Goal: Transaction & Acquisition: Purchase product/service

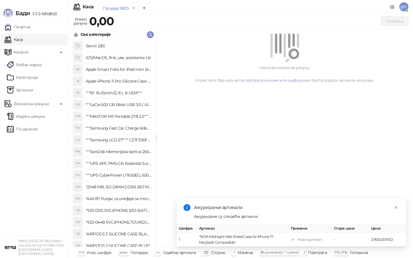
click at [150, 34] on icon "button" at bounding box center [150, 34] width 5 height 5
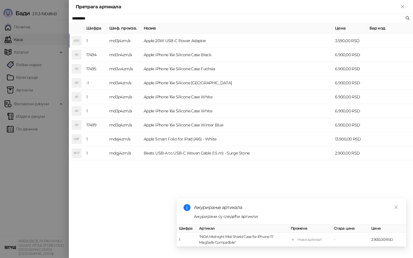
click at [150, 43] on td "Apple 20W USB-C Power Adapter" at bounding box center [236, 41] width 191 height 14
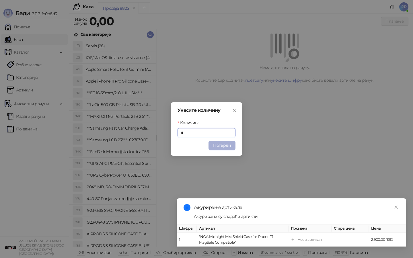
click at [215, 142] on button "Потврди" at bounding box center [221, 145] width 27 height 9
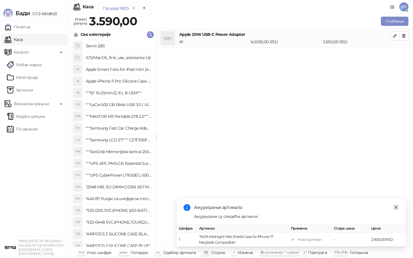
click at [397, 206] on icon "close" at bounding box center [396, 207] width 4 height 4
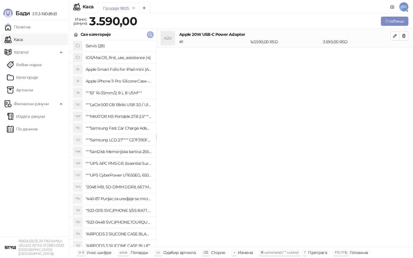
click at [148, 36] on icon "button" at bounding box center [150, 34] width 5 height 5
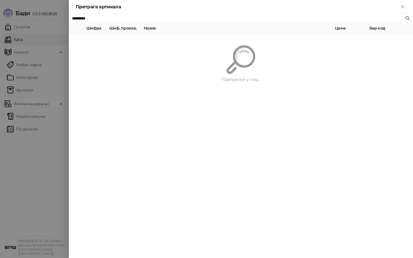
paste input "text"
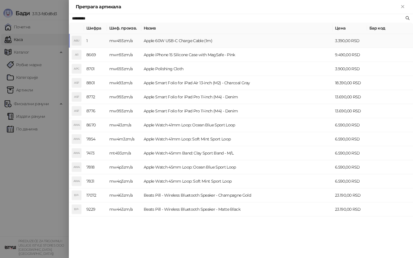
type input "*********"
click at [149, 40] on td "Apple 60W USB-C Charge Cable (1m)" at bounding box center [236, 41] width 191 height 14
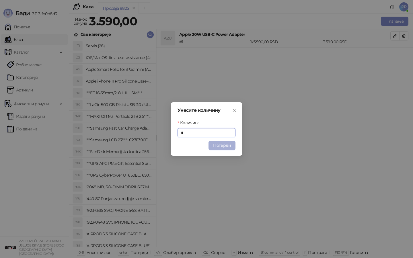
click at [217, 150] on button "Потврди" at bounding box center [221, 145] width 27 height 9
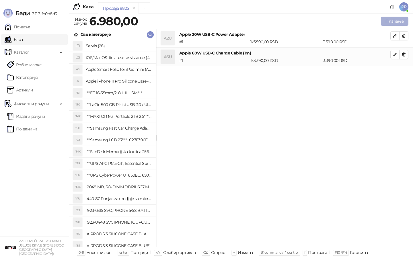
click at [391, 23] on button "Плаћање" at bounding box center [395, 21] width 28 height 9
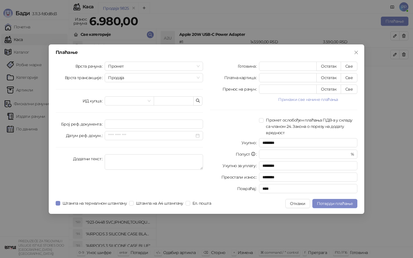
click at [350, 73] on div "Готовина * Остатак Све Платна картица * Остатак Све Пренос на рачун * Остатак С…" at bounding box center [283, 129] width 154 height 134
click at [350, 77] on button "Све" at bounding box center [349, 77] width 17 height 9
type input "****"
click at [336, 201] on span "Потврди плаћање" at bounding box center [335, 203] width 36 height 5
